Goal: Communication & Community: Ask a question

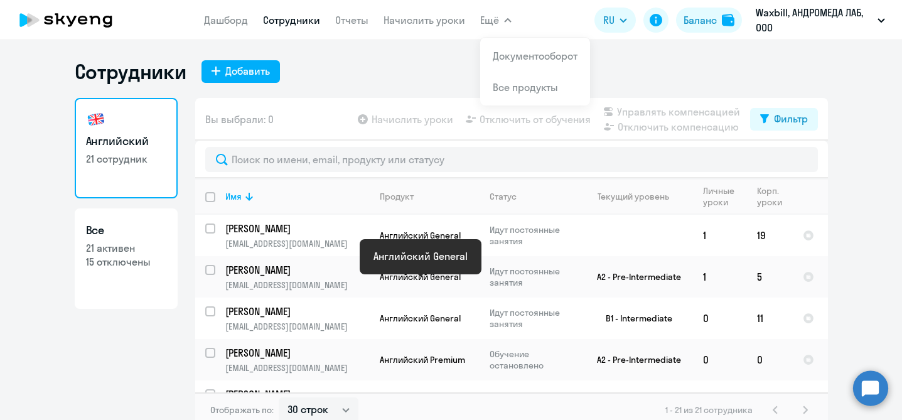
select select "30"
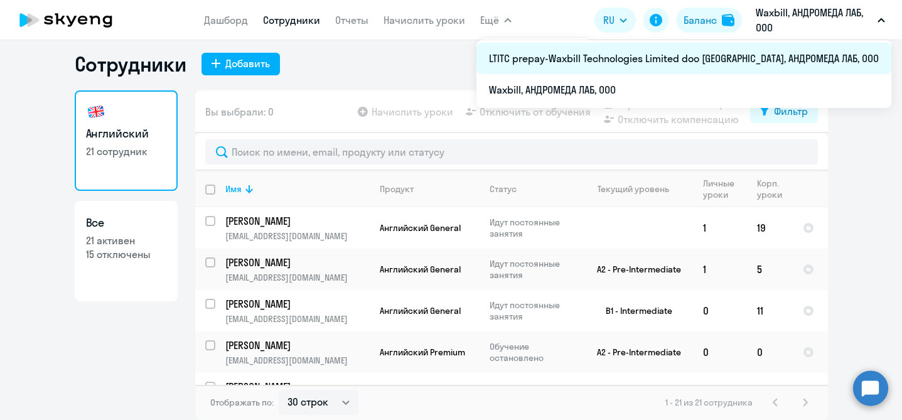
click at [781, 65] on li "LTITC prepay-Waxbill Technologies Limited doo [GEOGRAPHIC_DATA], АНДРОМЕДА ЛАБ,…" at bounding box center [683, 58] width 415 height 31
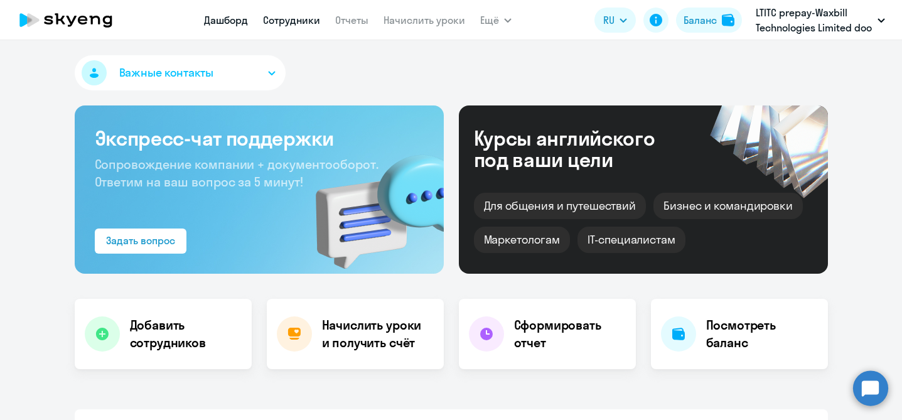
click at [301, 19] on link "Сотрудники" at bounding box center [291, 20] width 57 height 13
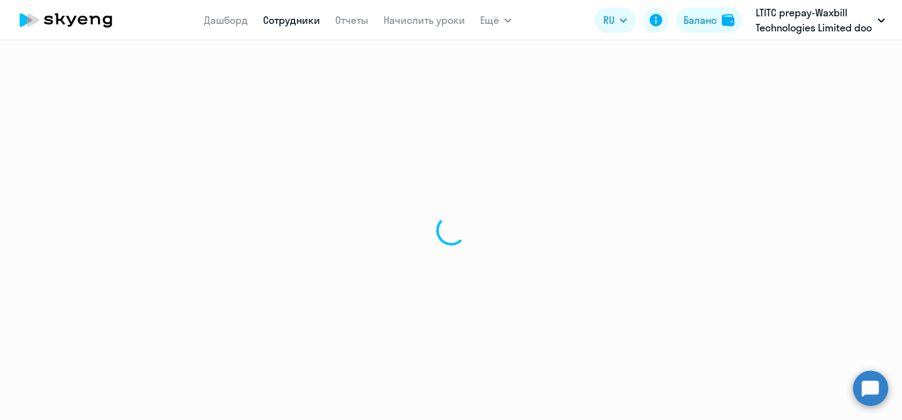
select select "30"
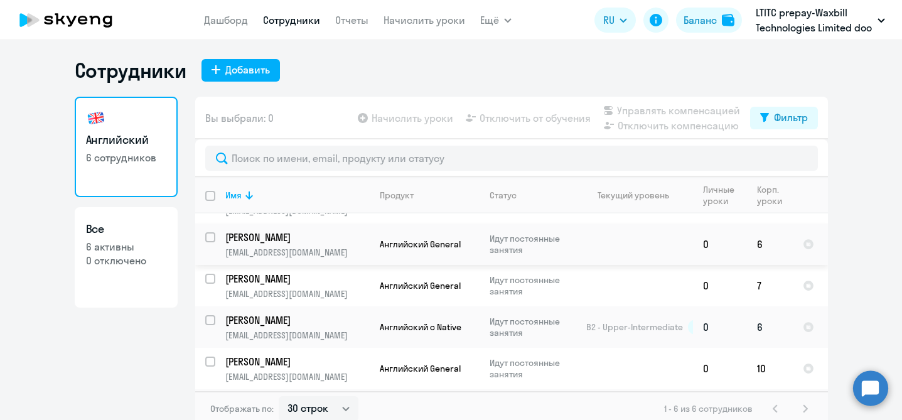
scroll to position [32, 0]
click at [878, 387] on circle at bounding box center [870, 387] width 35 height 35
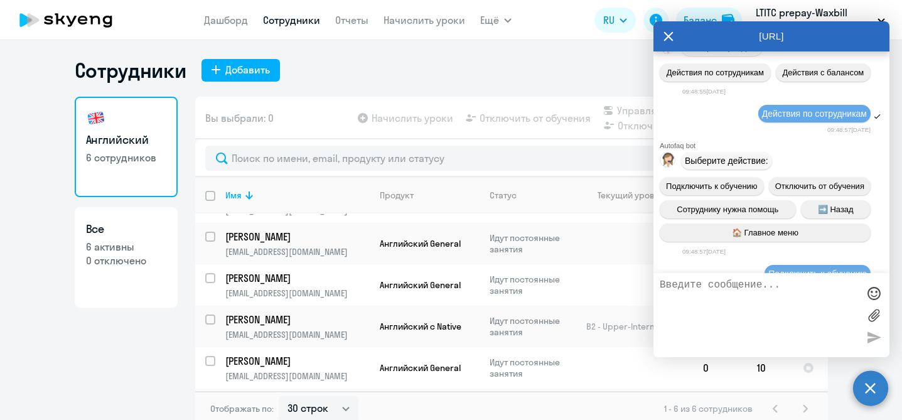
scroll to position [22635, 0]
drag, startPoint x: 701, startPoint y: 121, endPoint x: 837, endPoint y: 199, distance: 156.9
copy span "[PERSON_NAME] - 8 премиум; 2.[PERSON_NAME] - 8; 3.[PERSON_NAME] - 8; 4. [PERSON…"
click at [726, 317] on textarea at bounding box center [759, 315] width 198 height 72
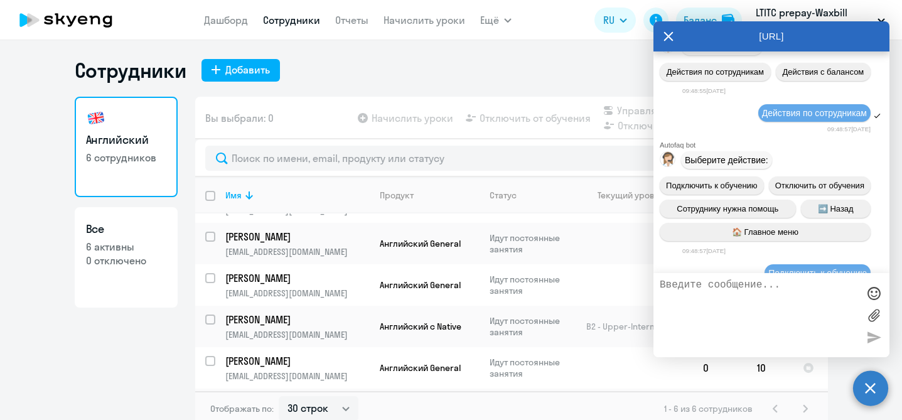
paste textarea "[PERSON_NAME] - 8 премиум; 2.[PERSON_NAME] - 8; 3.[PERSON_NAME] - 8; 4. [PERSON…"
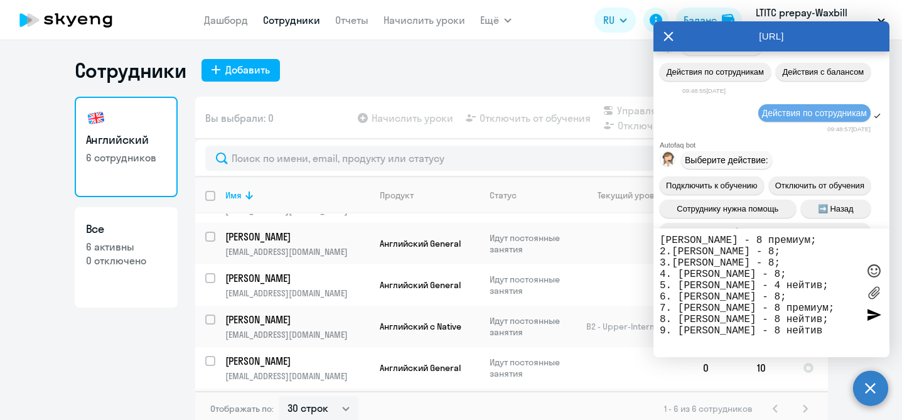
drag, startPoint x: 846, startPoint y: 344, endPoint x: 665, endPoint y: 235, distance: 210.7
click at [665, 235] on textarea "[PERSON_NAME] - 8 премиум; 2.[PERSON_NAME] - 8; 3.[PERSON_NAME] - 8; 4. [PERSON…" at bounding box center [759, 293] width 198 height 116
click at [849, 340] on textarea "[PERSON_NAME] - 8 премиум; 2.[PERSON_NAME] - 8; 3.[PERSON_NAME] - 8; 4. [PERSON…" at bounding box center [759, 293] width 198 height 116
type textarea "[PERSON_NAME] - 8 премиум; 2.[PERSON_NAME] - 8; 3.[PERSON_NAME] - 8; 4. [PERSON…"
drag, startPoint x: 659, startPoint y: 238, endPoint x: 769, endPoint y: 262, distance: 112.4
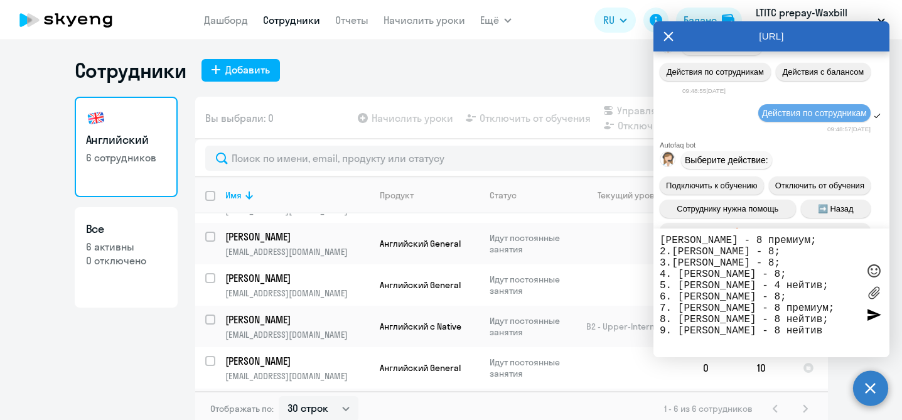
click at [770, 269] on div "[PERSON_NAME] - 8 премиум; 2.[PERSON_NAME] - 8; 3.[PERSON_NAME] - 8; 4. [PERSON…" at bounding box center [771, 292] width 236 height 129
drag, startPoint x: 843, startPoint y: 346, endPoint x: 637, endPoint y: 237, distance: 233.1
click at [637, 237] on body "[PERSON_NAME] Отчеты Начислить уроки Ещё Дашборд Сотрудники Отчеты Начислить ур…" at bounding box center [451, 210] width 902 height 420
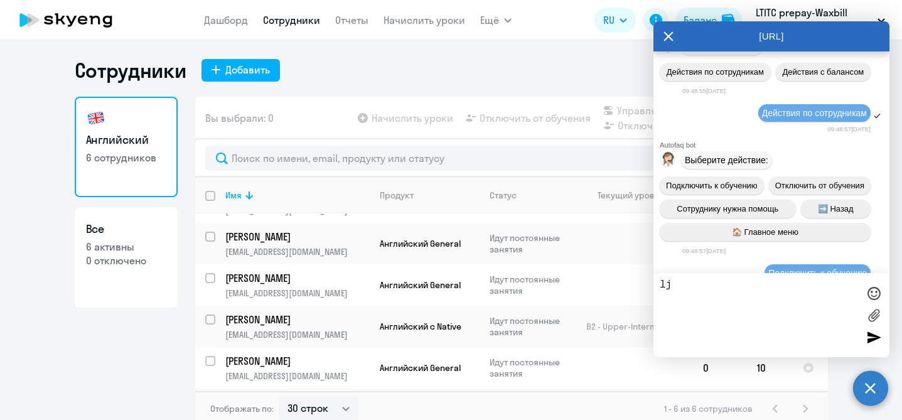
type textarea "l"
type textarea "Доброе утро"
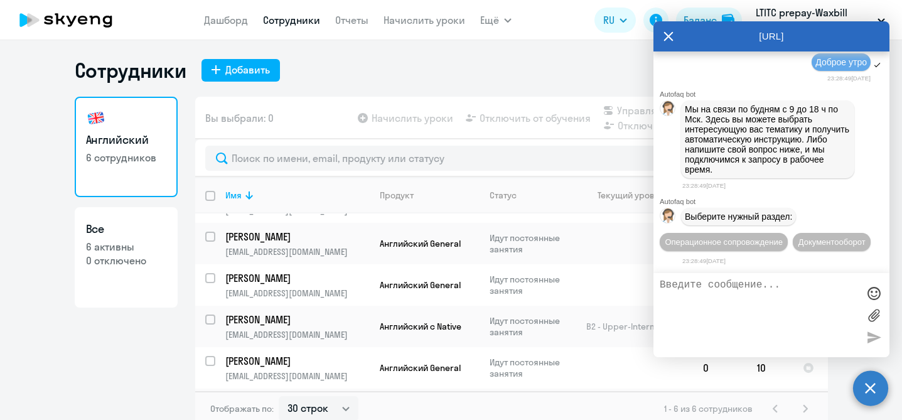
scroll to position [26106, 0]
type textarea "я"
type textarea "м"
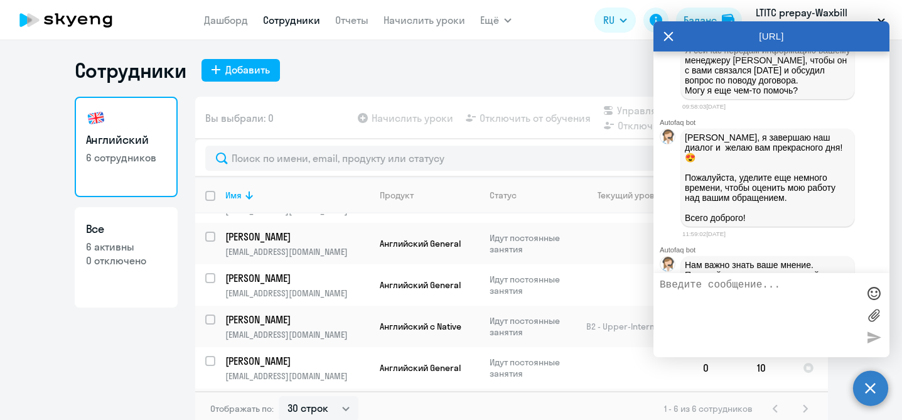
scroll to position [4889, 0]
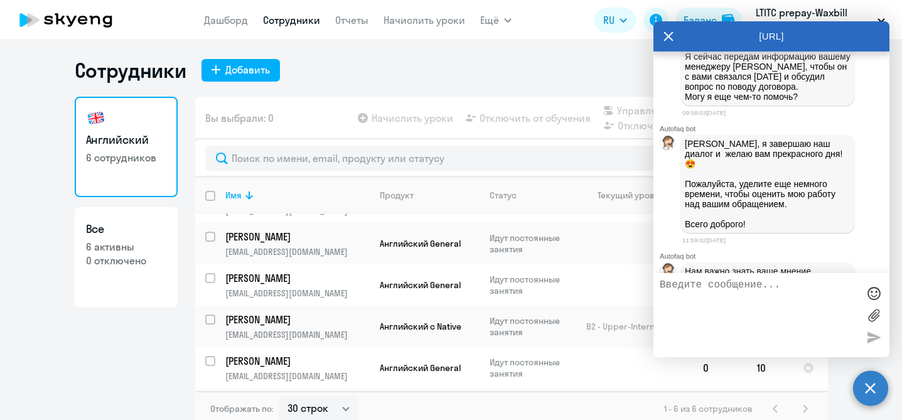
click at [726, 290] on textarea at bounding box center [759, 315] width 198 height 72
type textarea "Просьба выставить счет на ноябрь для следующих учеников:"
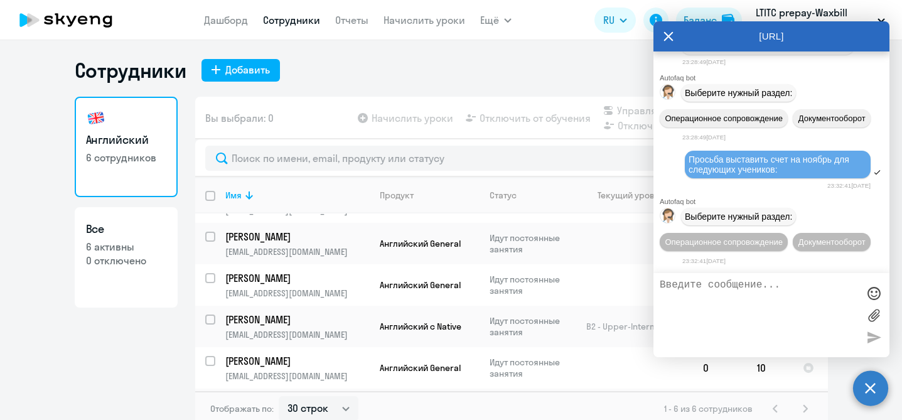
scroll to position [26259, 0]
paste textarea "[PERSON_NAME] - 8 премиум; 2.[PERSON_NAME] - 8; 3.[PERSON_NAME] - 8; 4. [PERSON…"
type textarea "[PERSON_NAME] - 8 премиум; 2.[PERSON_NAME] - 8; 3.[PERSON_NAME] - 8; 4. [PERSON…"
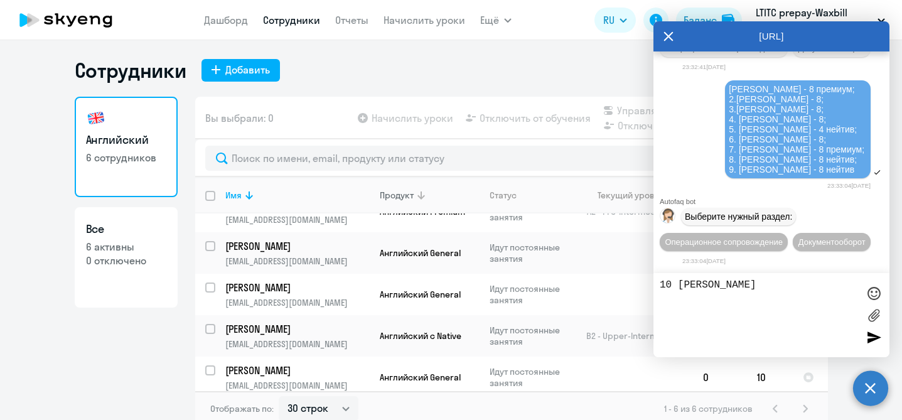
scroll to position [19, 0]
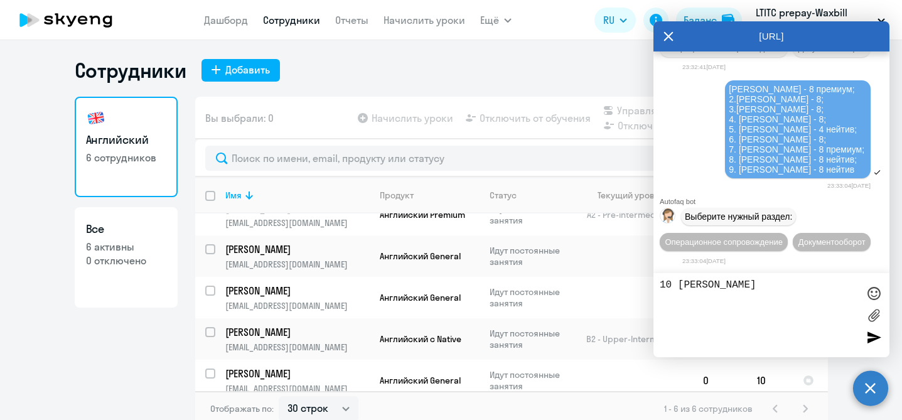
type textarea "10 [PERSON_NAME]"
click at [669, 33] on icon at bounding box center [669, 36] width 10 height 30
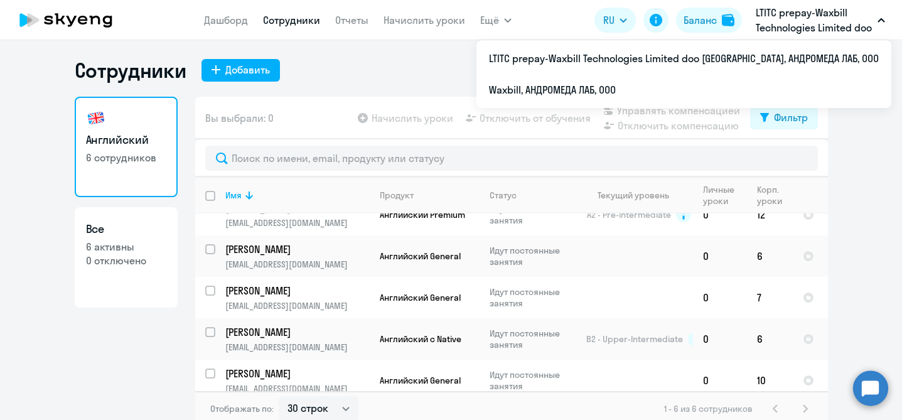
click at [877, 16] on button "LTITC prepay-Waxbill Technologies Limited doo [GEOGRAPHIC_DATA], АНДРОМЕДА ЛАБ,…" at bounding box center [821, 20] width 142 height 30
click at [883, 14] on button "LTITC prepay-Waxbill Technologies Limited doo [GEOGRAPHIC_DATA], АНДРОМЕДА ЛАБ,…" at bounding box center [821, 20] width 142 height 30
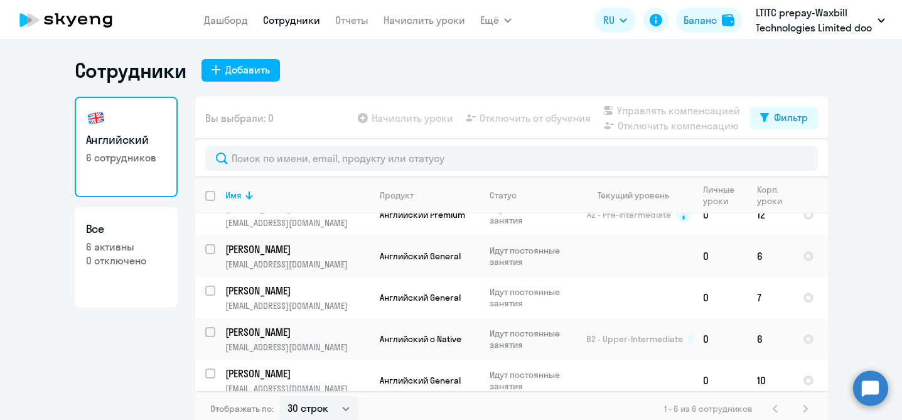
click at [879, 16] on button "LTITC prepay-Waxbill Technologies Limited doo [GEOGRAPHIC_DATA], АНДРОМЕДА ЛАБ,…" at bounding box center [821, 20] width 142 height 30
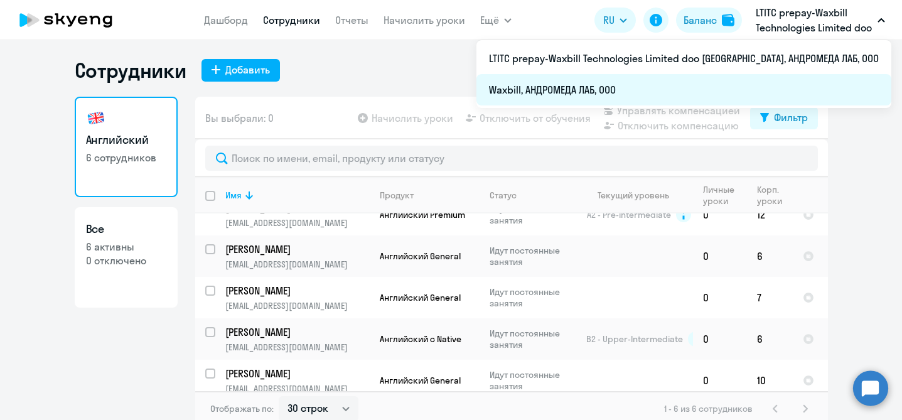
click at [796, 86] on li "Waxbill, АНДРОМЕДА ЛАБ, ООО" at bounding box center [683, 89] width 415 height 31
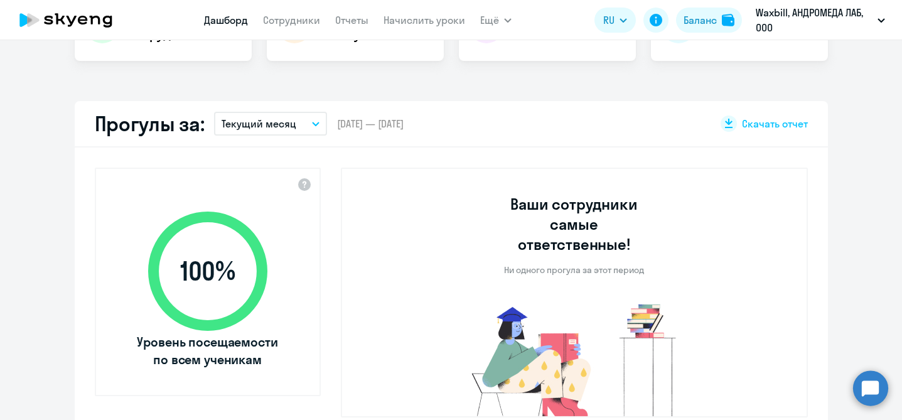
scroll to position [299, 0]
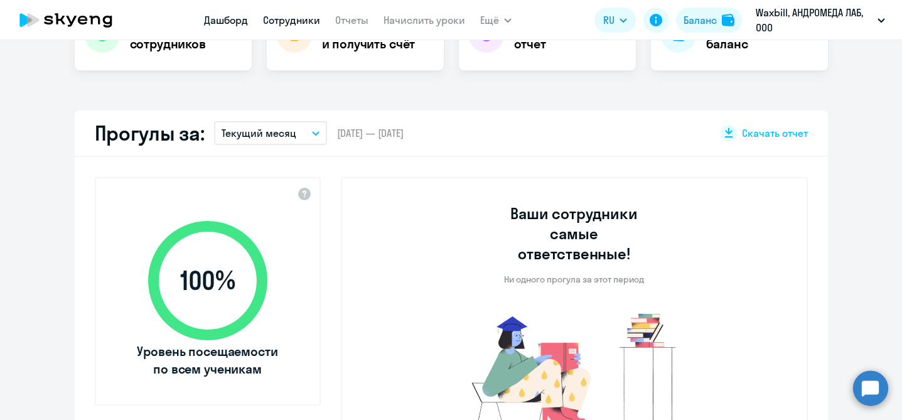
click at [301, 23] on link "Сотрудники" at bounding box center [291, 20] width 57 height 13
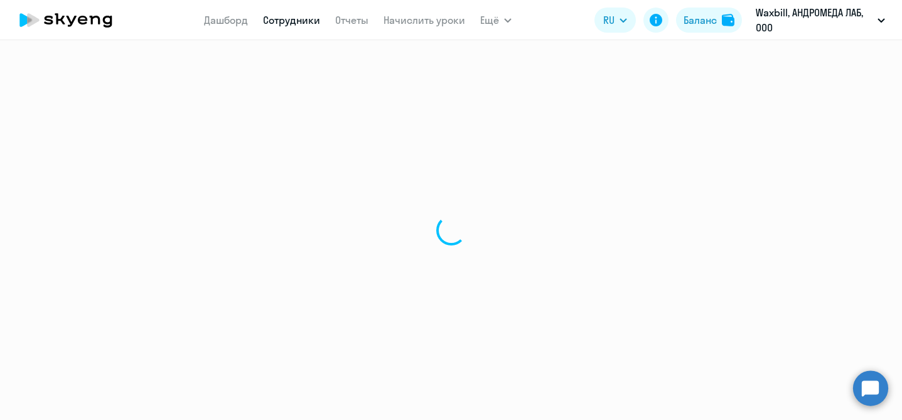
select select "30"
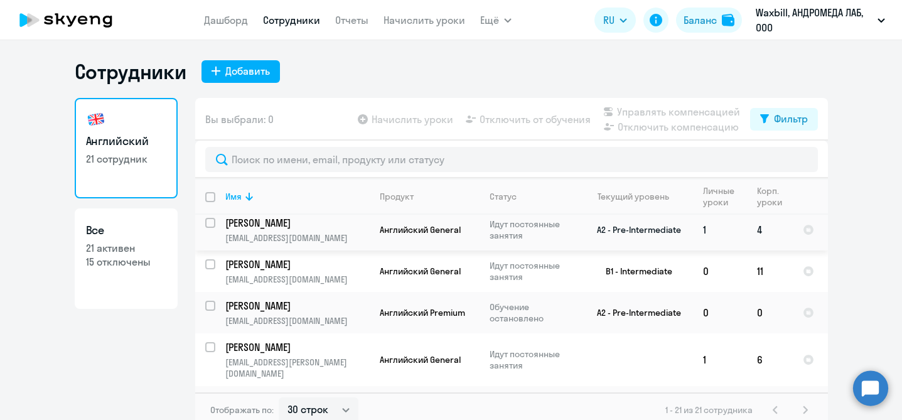
scroll to position [48, 0]
click at [864, 388] on circle at bounding box center [870, 387] width 35 height 35
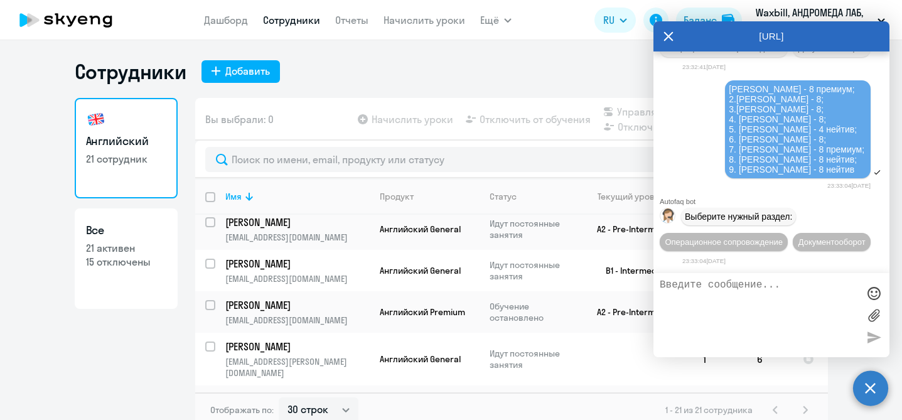
scroll to position [26485, 0]
click at [693, 304] on textarea "10. [PERSON_NAME]" at bounding box center [759, 315] width 198 height 72
type textarea "10. [PERSON_NAME]; 11. [PERSON_NAME]"
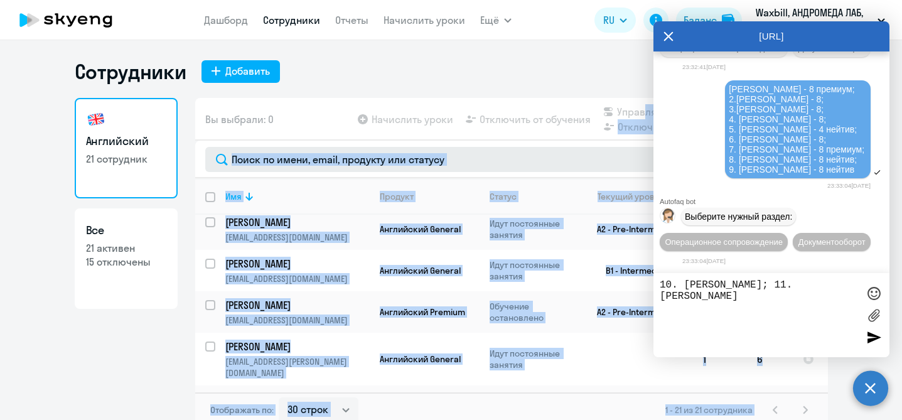
scroll to position [26481, 0]
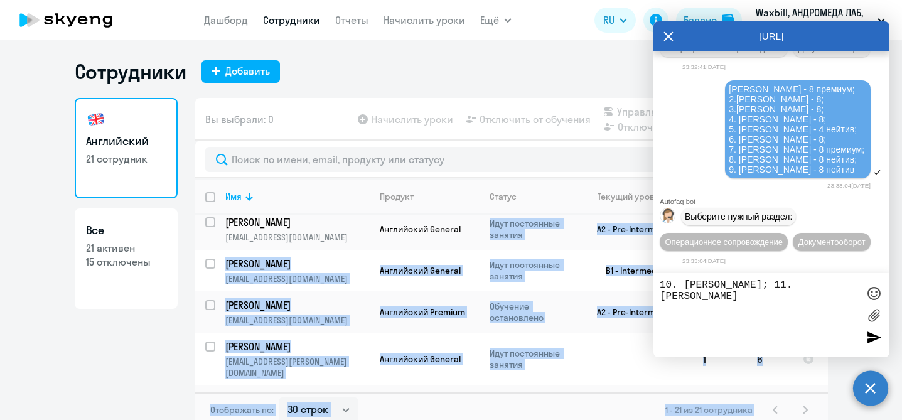
drag, startPoint x: 706, startPoint y: 40, endPoint x: 498, endPoint y: 227, distance: 279.1
click at [499, 227] on body "[PERSON_NAME] Отчеты Начислить уроки Ещё Дашборд Сотрудники Отчеты Начислить ур…" at bounding box center [451, 210] width 902 height 420
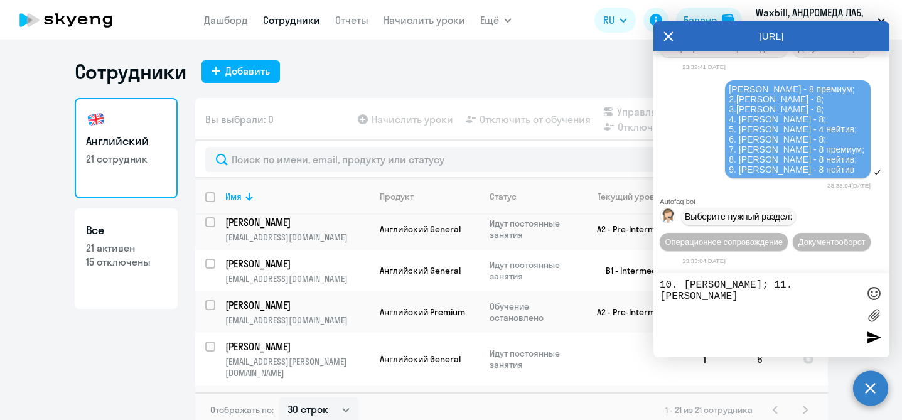
click at [556, 68] on div "Сотрудники Добавить" at bounding box center [451, 71] width 753 height 25
drag, startPoint x: 805, startPoint y: 37, endPoint x: 864, endPoint y: 19, distance: 62.2
click at [865, 21] on div "[URL]" at bounding box center [771, 36] width 236 height 30
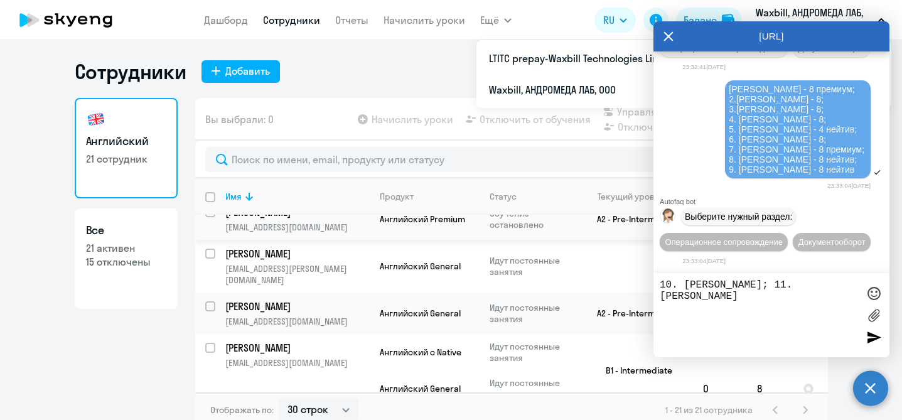
scroll to position [149, 0]
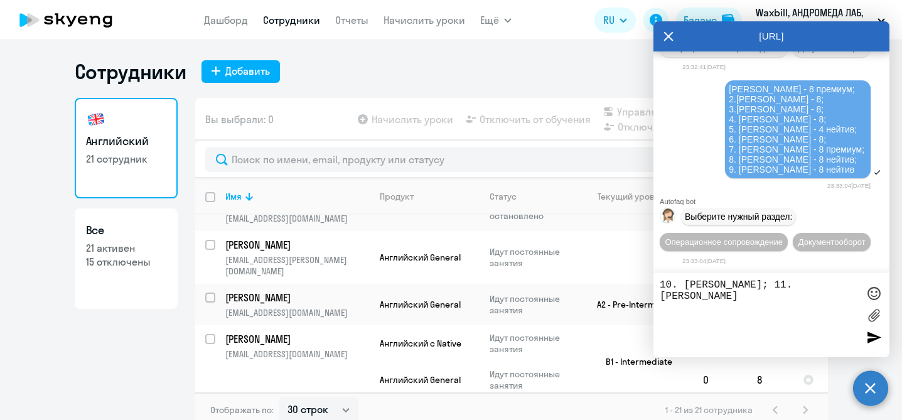
click at [873, 338] on div at bounding box center [873, 337] width 19 height 19
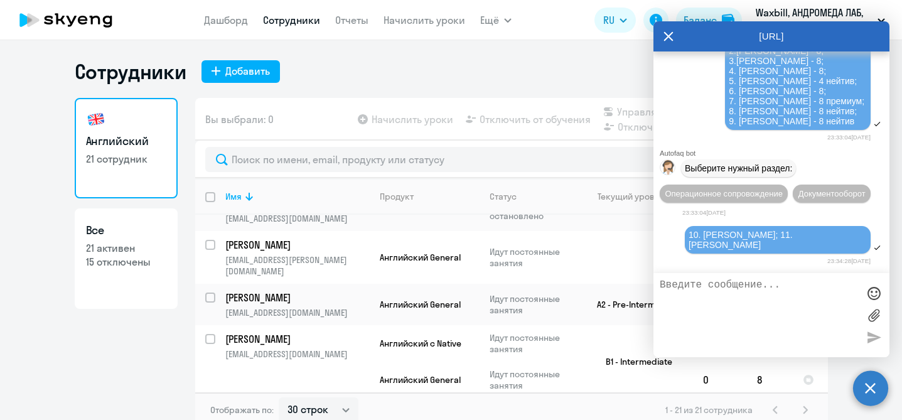
scroll to position [26638, 0]
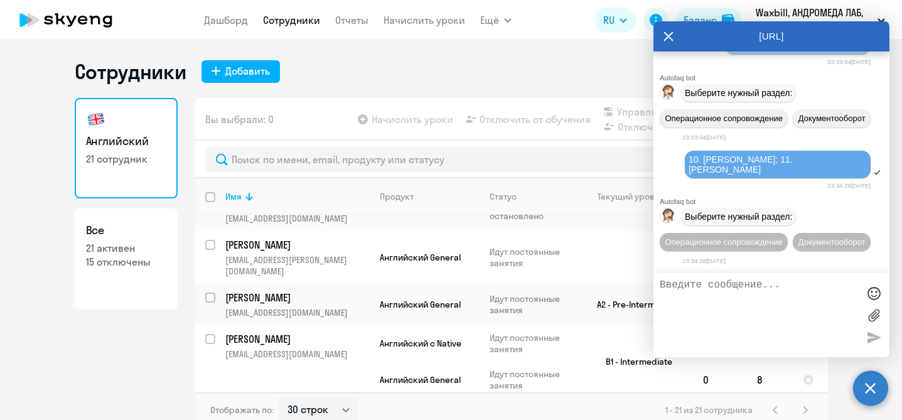
click at [670, 38] on icon at bounding box center [668, 36] width 9 height 9
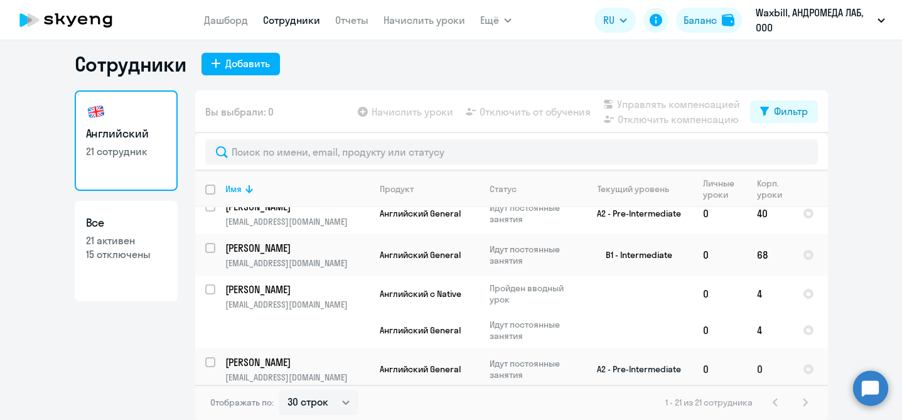
scroll to position [797, 0]
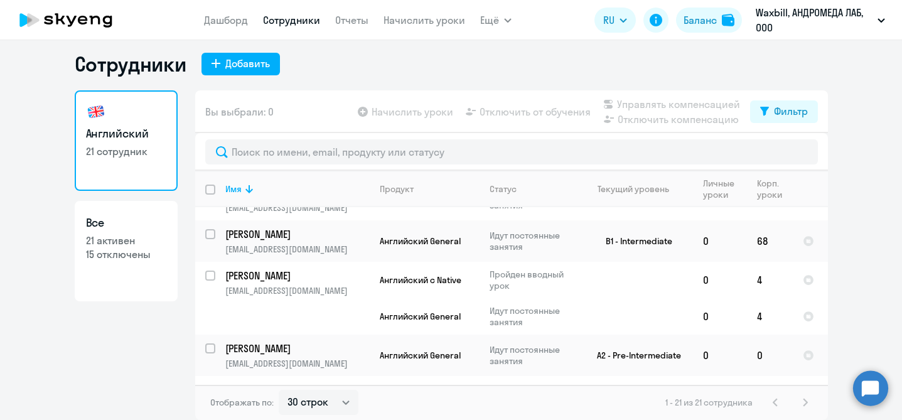
click at [860, 386] on circle at bounding box center [870, 387] width 35 height 35
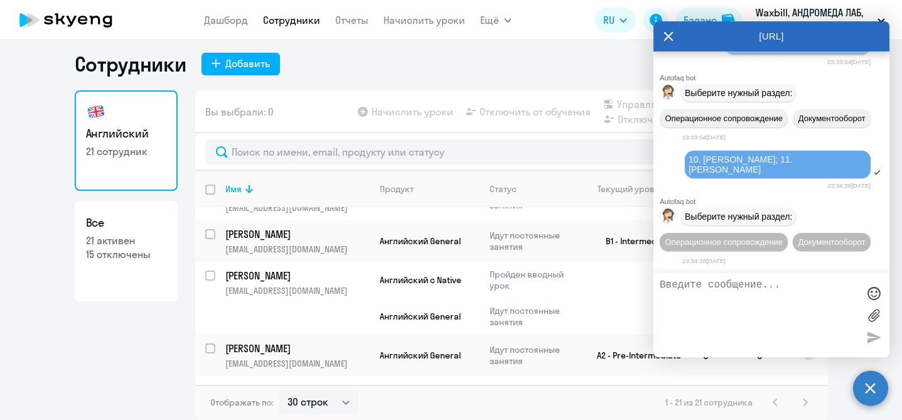
scroll to position [26489, 0]
click at [93, 366] on div "Английский 21 сотрудник Все 21 активен 15 отключены" at bounding box center [126, 251] width 103 height 322
click at [669, 40] on icon at bounding box center [669, 36] width 10 height 30
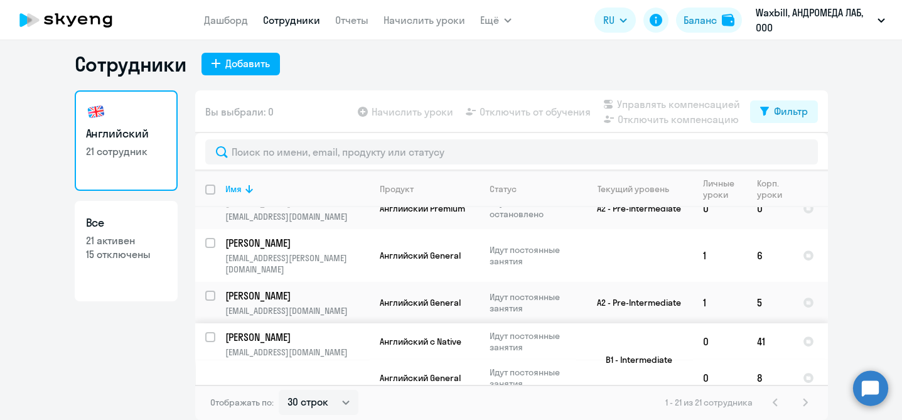
scroll to position [150, 0]
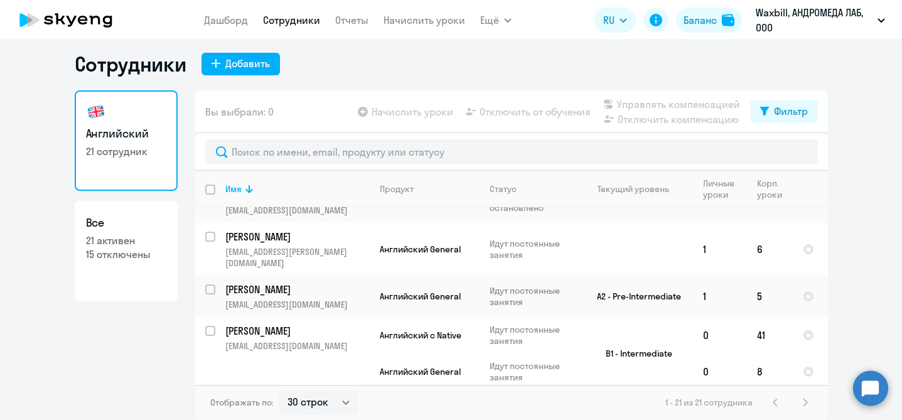
click at [874, 387] on circle at bounding box center [870, 387] width 35 height 35
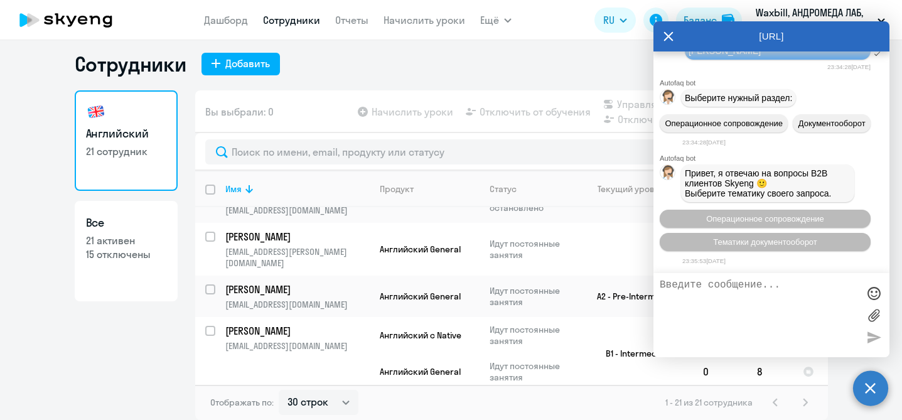
scroll to position [26762, 0]
type textarea "12. [PERSON_NAME]; 13. [PERSON_NAME]"
click at [875, 336] on div at bounding box center [873, 337] width 19 height 19
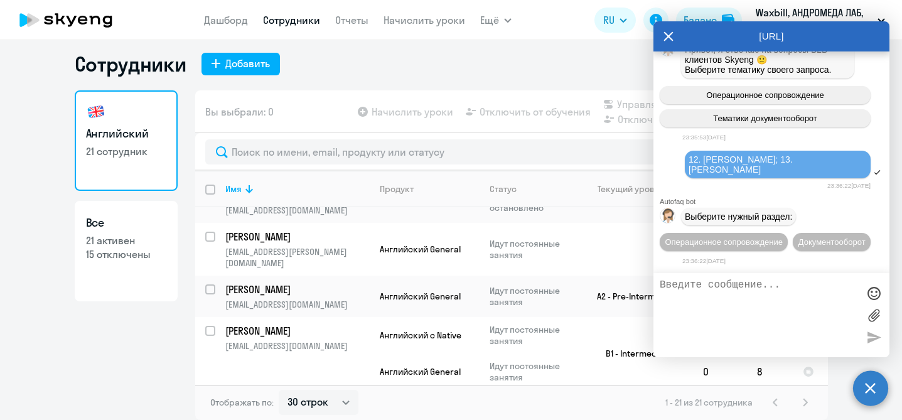
scroll to position [26602, 0]
click at [147, 357] on div "Английский 21 сотрудник Все 21 активен 15 отключены" at bounding box center [126, 251] width 103 height 322
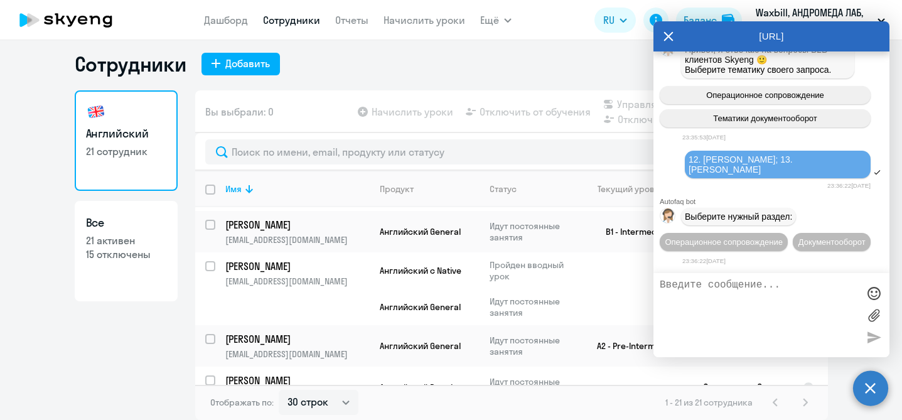
scroll to position [26650, 0]
drag, startPoint x: 692, startPoint y: 119, endPoint x: 791, endPoint y: 134, distance: 99.8
copy span "0. [PERSON_NAME]; 11. [PERSON_NAME]"
click at [730, 291] on textarea at bounding box center [759, 315] width 198 height 72
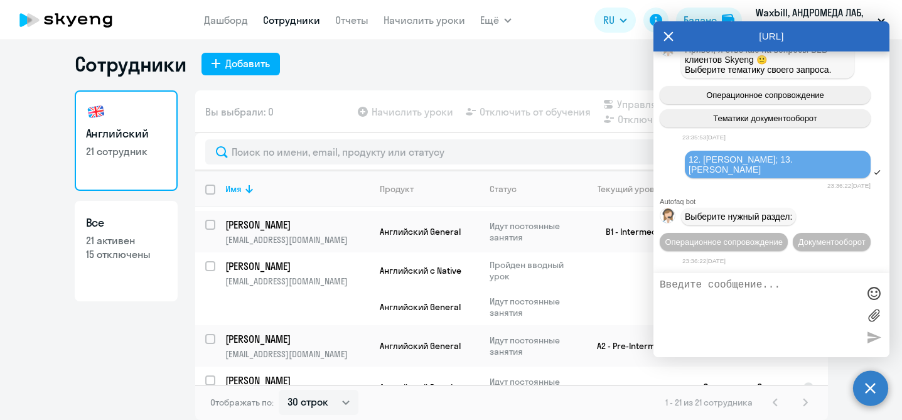
paste textarea "0. [PERSON_NAME]; 11. [PERSON_NAME]"
click at [792, 284] on textarea "0. [PERSON_NAME]; 11. [PERSON_NAME]" at bounding box center [759, 315] width 198 height 72
click at [746, 293] on textarea "0. [PERSON_NAME] - 8; 11. [PERSON_NAME]" at bounding box center [759, 315] width 198 height 72
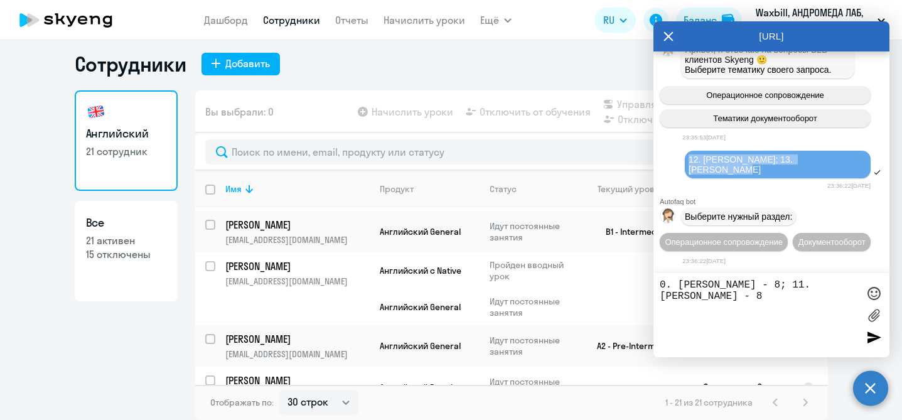
drag, startPoint x: 715, startPoint y: 141, endPoint x: 869, endPoint y: 139, distance: 153.8
click at [869, 151] on div "12. [PERSON_NAME]; 13. [PERSON_NAME]" at bounding box center [778, 165] width 186 height 28
copy span "12. [PERSON_NAME]; 13. [PERSON_NAME]"
click at [789, 301] on textarea "0. [PERSON_NAME] - 8; 11. [PERSON_NAME] - 8" at bounding box center [759, 315] width 198 height 72
paste textarea "12. [PERSON_NAME]; 13. [PERSON_NAME]"
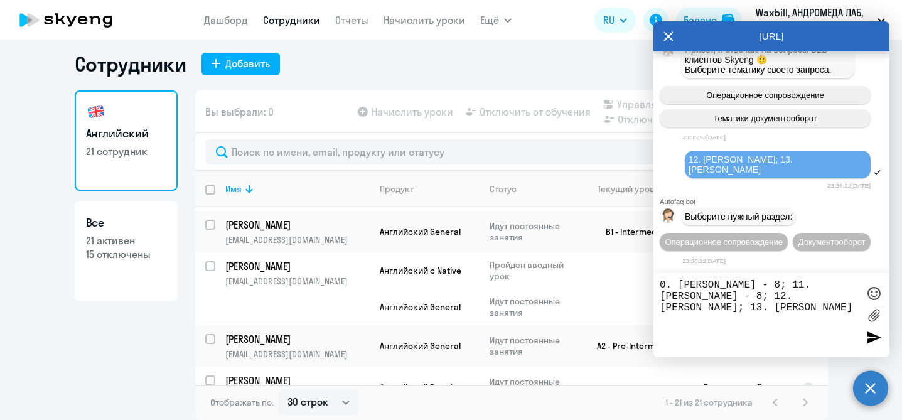
click at [697, 310] on textarea "0. [PERSON_NAME] - 8; 11. [PERSON_NAME] - 8; 12. [PERSON_NAME]; 13. [PERSON_NAM…" at bounding box center [759, 315] width 198 height 72
click at [844, 312] on textarea "0. [PERSON_NAME] - 8; 11. [PERSON_NAME] - 8; 12. [PERSON_NAME] - 8; 13. [PERSON…" at bounding box center [759, 315] width 198 height 72
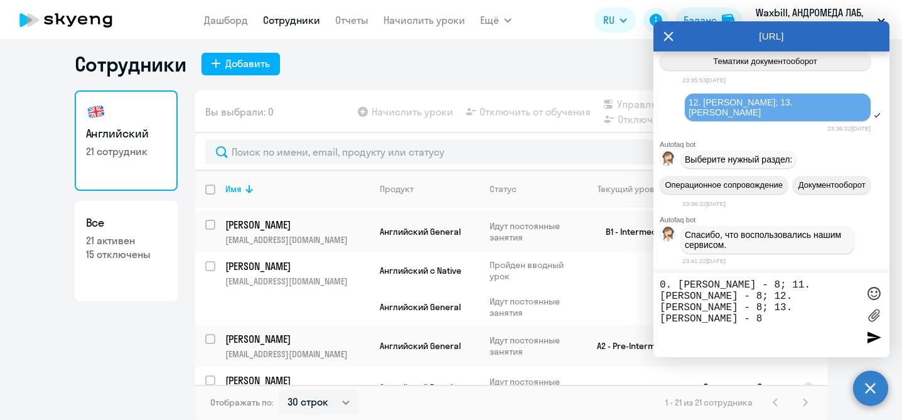
scroll to position [26671, 0]
click at [662, 283] on textarea "0. [PERSON_NAME] - 8; 11. [PERSON_NAME] - 8; 12. [PERSON_NAME] - 8; 13. [PERSON…" at bounding box center [759, 315] width 198 height 72
type textarea "10. [PERSON_NAME] - 8; 11. [PERSON_NAME] - 8; 12. [PERSON_NAME] - 8; 13. [PERSO…"
click at [876, 335] on div at bounding box center [873, 337] width 19 height 19
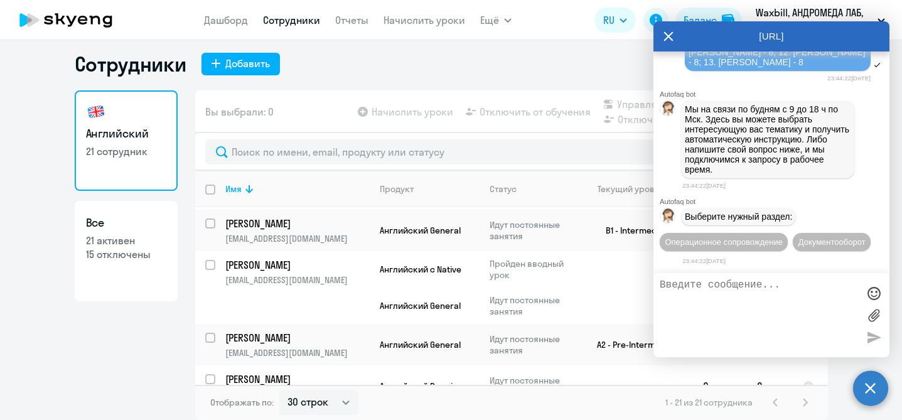
scroll to position [27240, 0]
click at [116, 357] on div "Английский 21 сотрудник Все 21 активен 15 отключены" at bounding box center [126, 251] width 103 height 322
click at [669, 35] on icon at bounding box center [668, 36] width 9 height 9
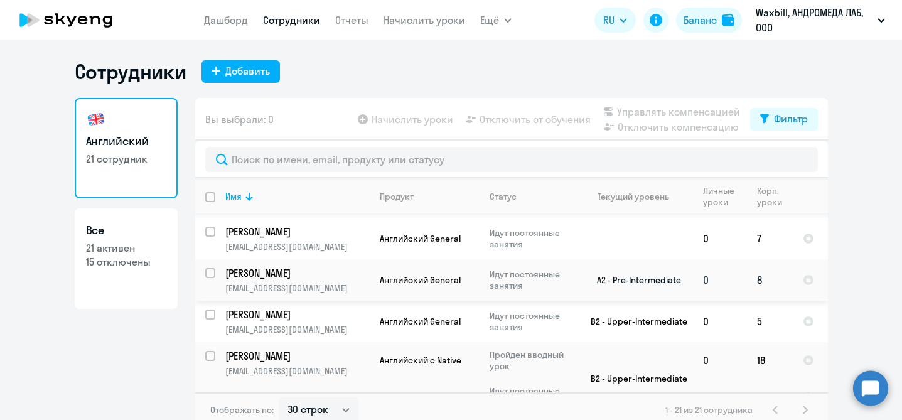
scroll to position [488, 0]
